Goal: Find specific page/section: Find specific page/section

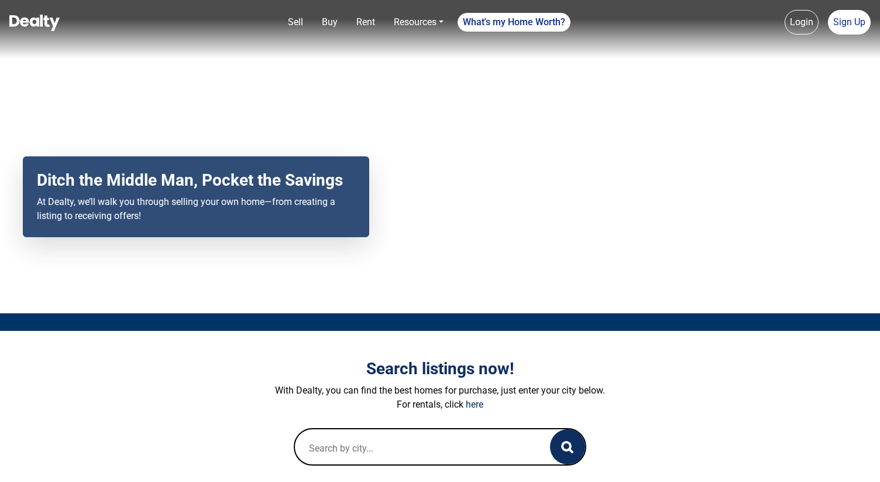
click at [403, 449] on input "text" at bounding box center [411, 447] width 232 height 37
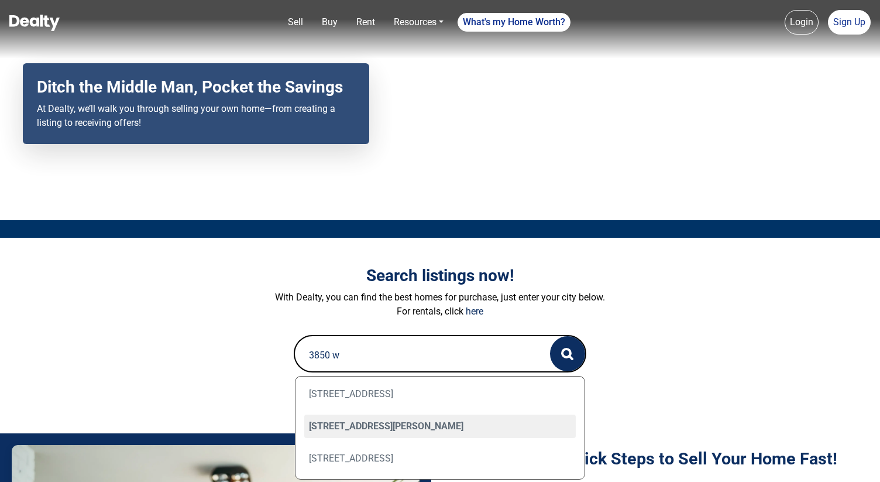
scroll to position [100, 0]
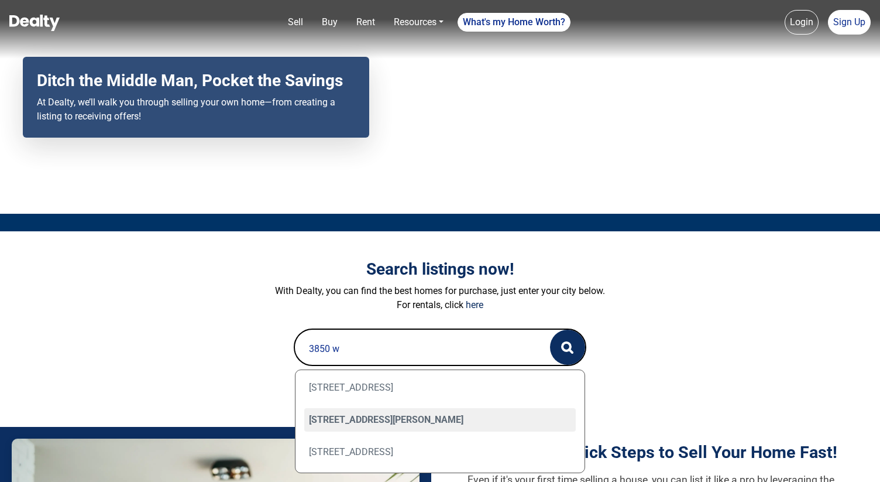
click at [369, 423] on div "3850 W Birch Avenue, Williams, AZ 86046" at bounding box center [440, 419] width 272 height 23
type input "3850 W Birch Avenue, Williams, AZ 86046"
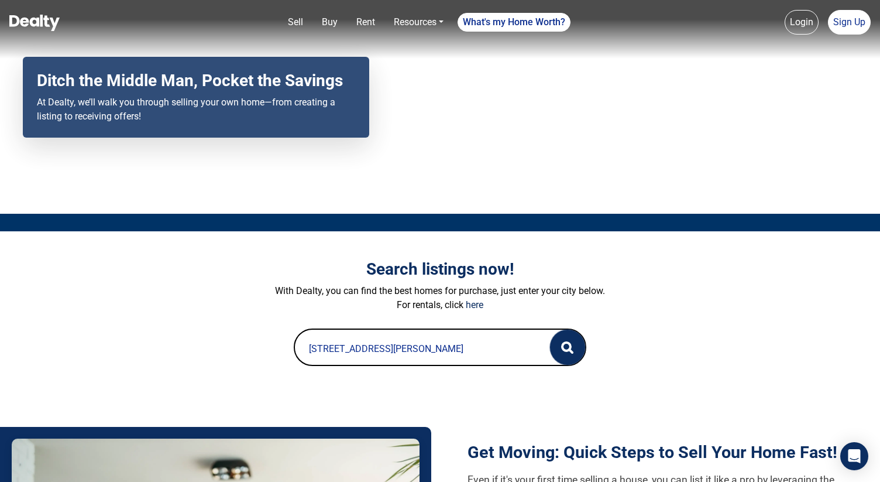
click at [559, 346] on button "button" at bounding box center [567, 347] width 35 height 35
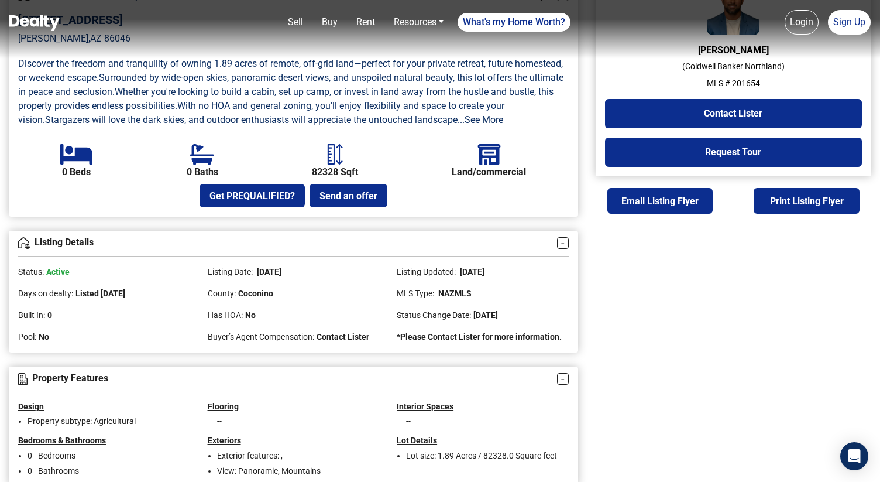
scroll to position [395, 0]
